Goal: Task Accomplishment & Management: Use online tool/utility

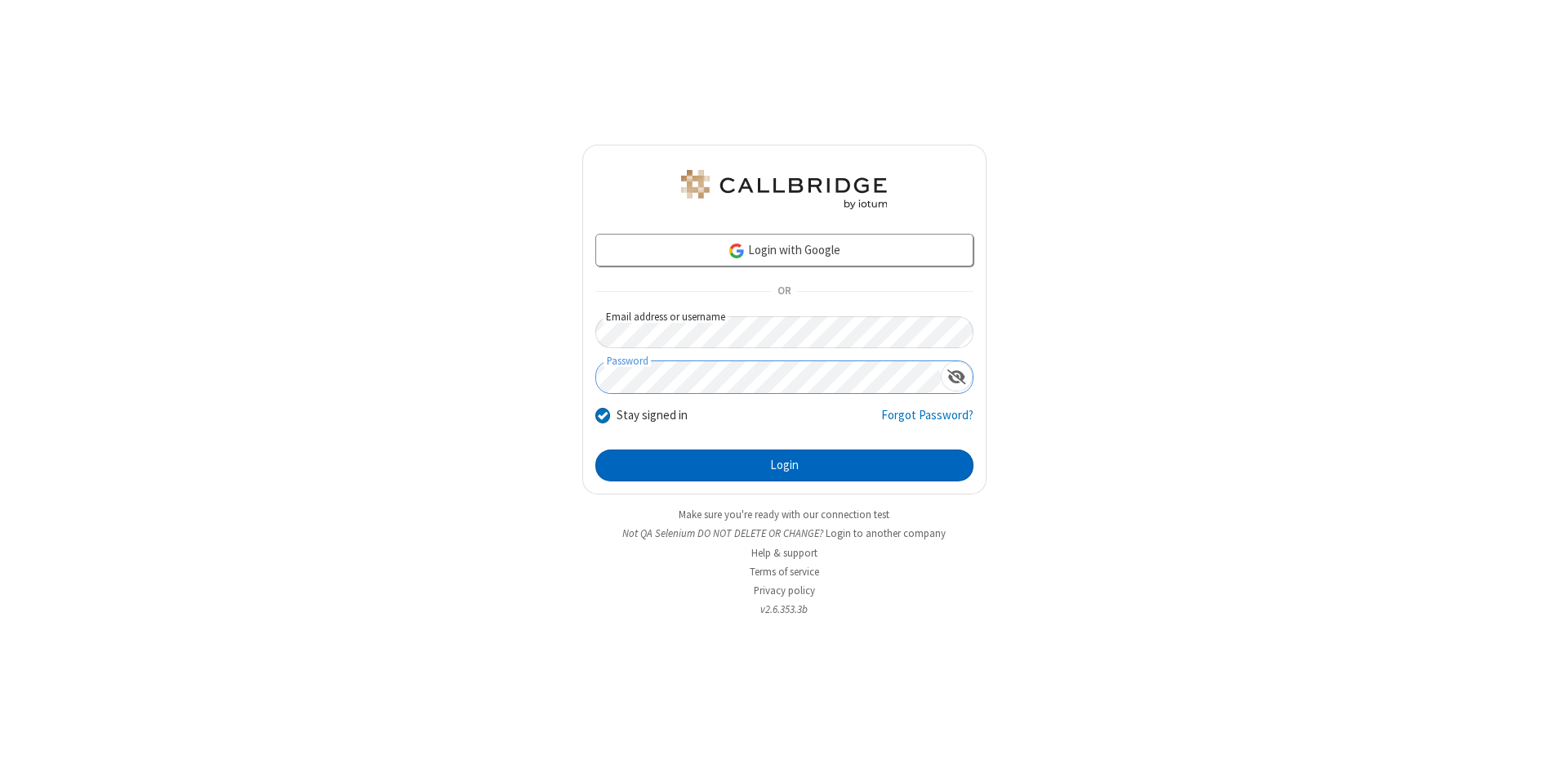
click at [784, 466] on button "Login" at bounding box center [784, 466] width 378 height 33
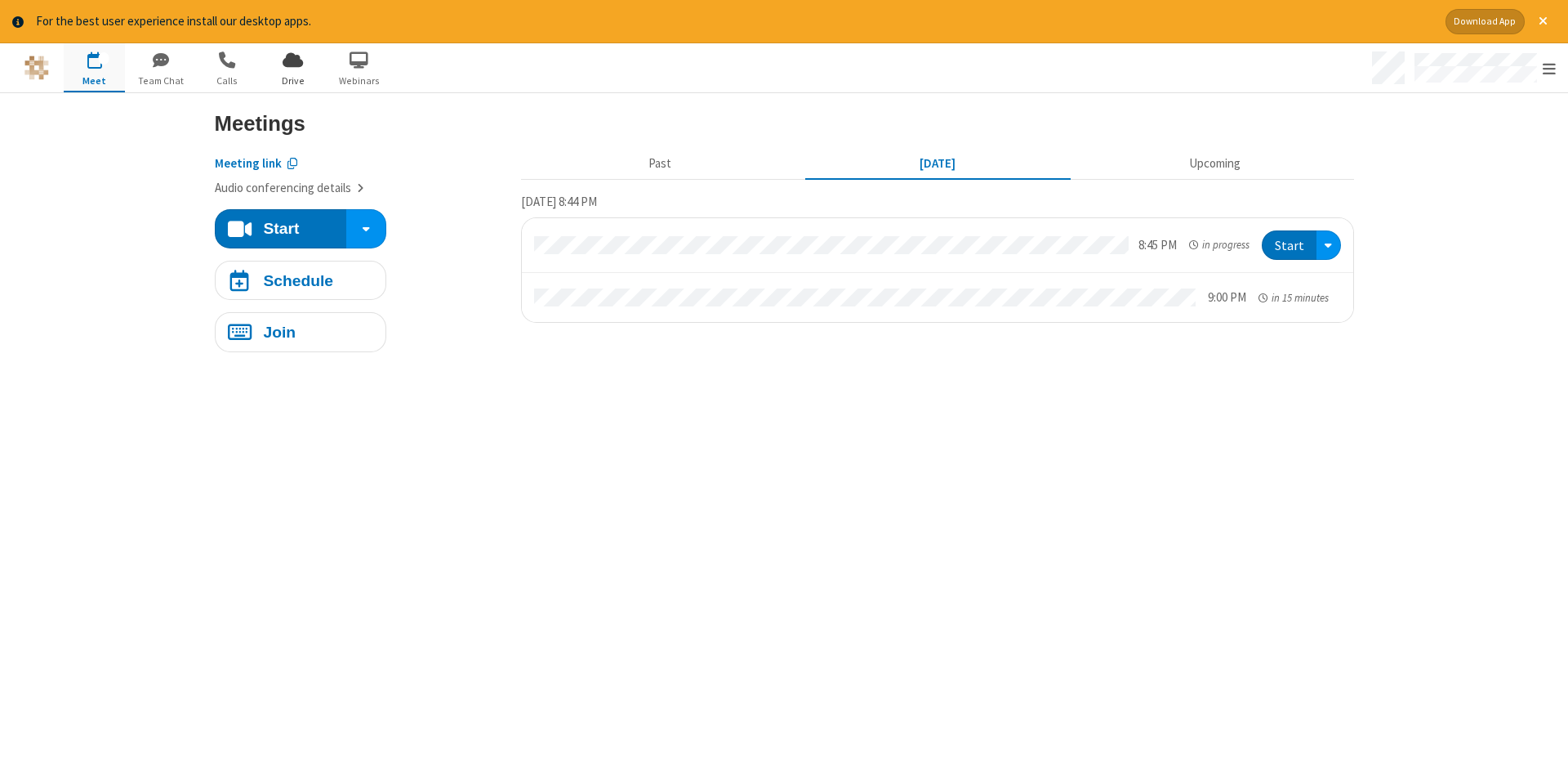
click at [293, 80] on span "Drive" at bounding box center [293, 81] width 61 height 15
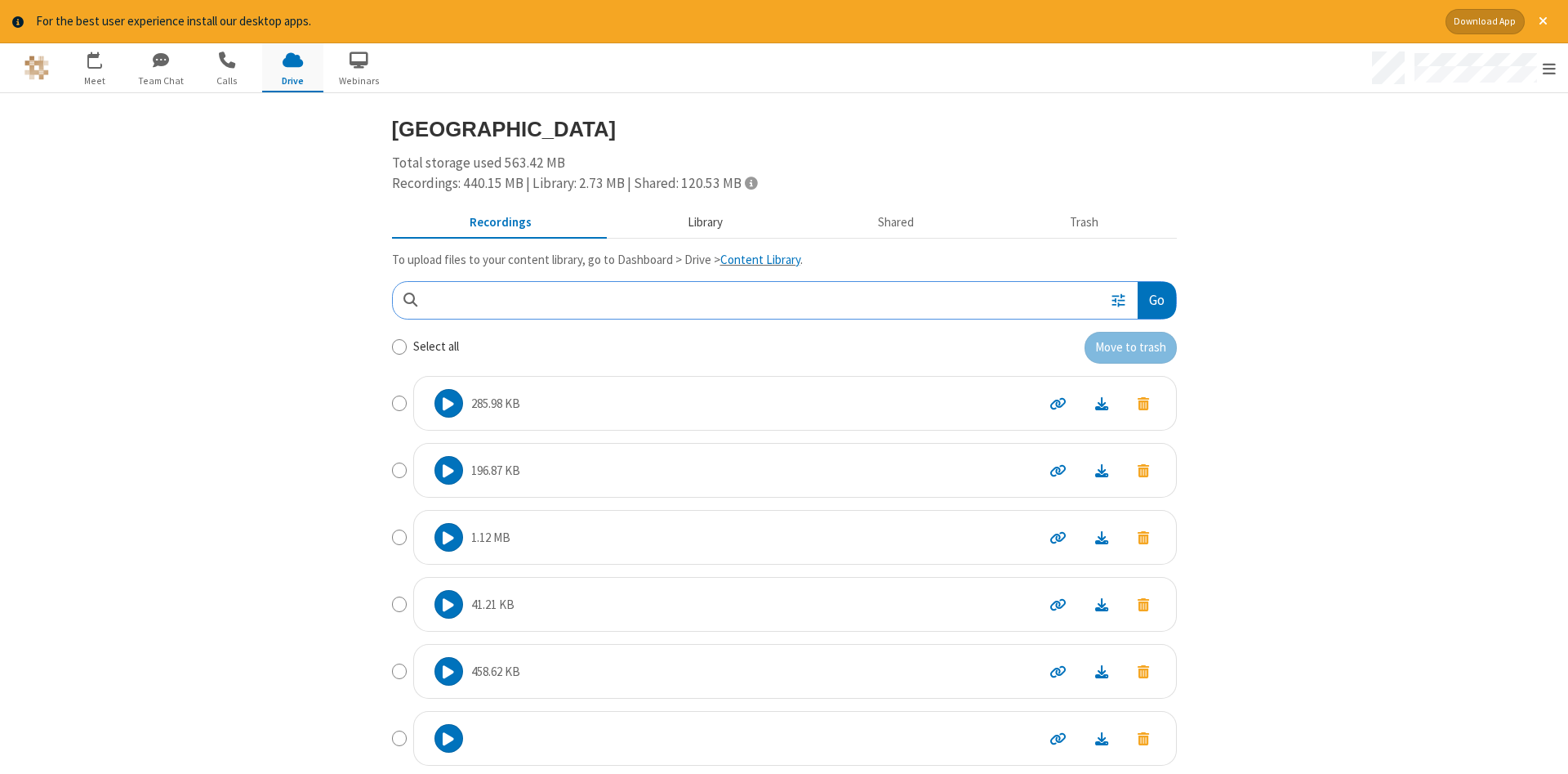
click at [702, 221] on button "Library" at bounding box center [704, 222] width 191 height 31
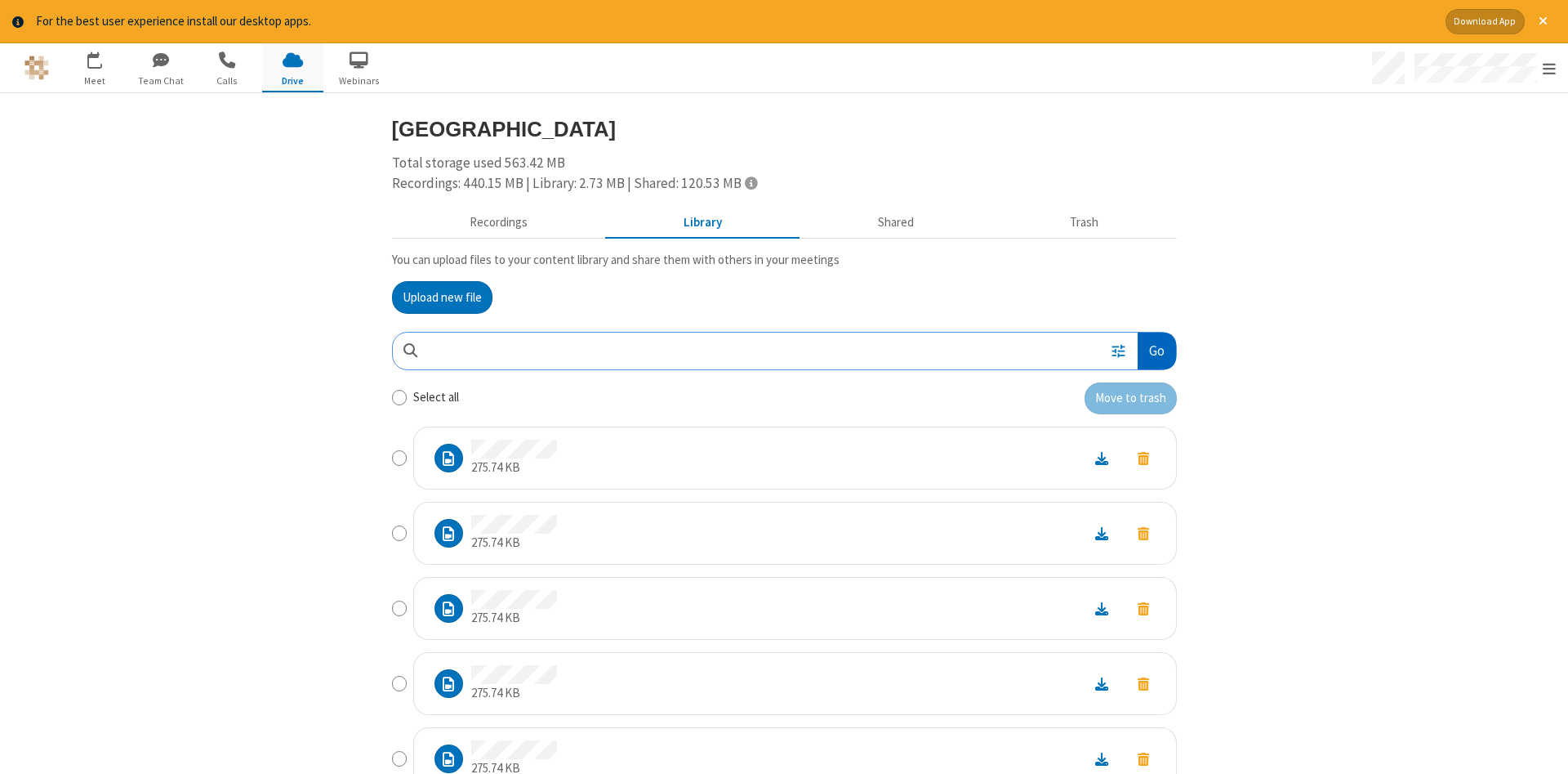
click at [1156, 351] on button "Go" at bounding box center [1157, 351] width 38 height 37
click at [442, 297] on button "Upload new file" at bounding box center [442, 298] width 101 height 33
